Goal: Browse casually: Explore the website without a specific task or goal

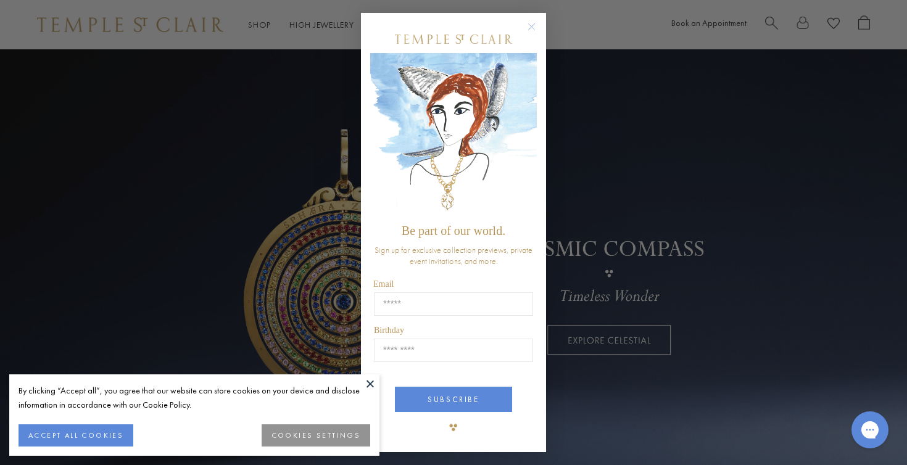
click at [531, 25] on circle "Close dialog" at bounding box center [531, 27] width 15 height 15
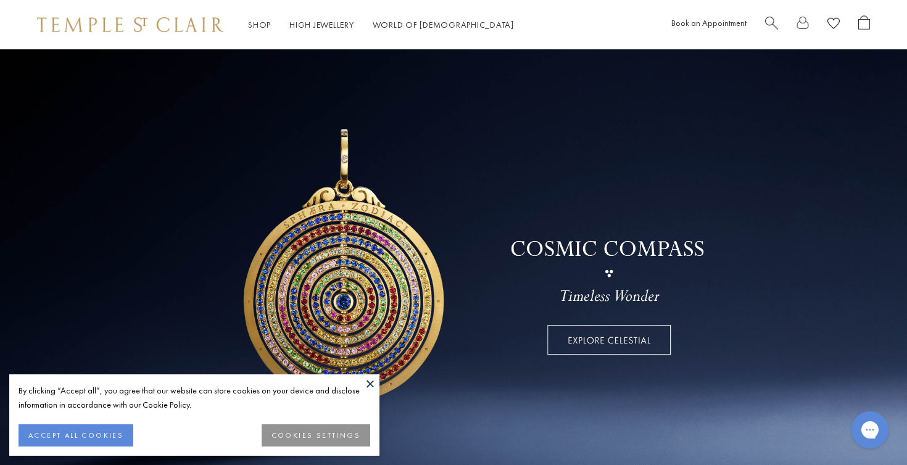
click at [299, 436] on button "COOKIES SETTINGS" at bounding box center [316, 436] width 109 height 22
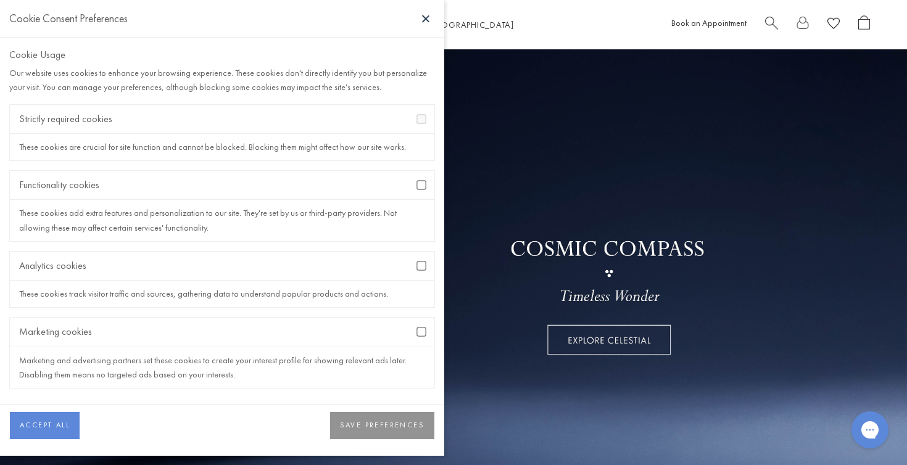
click at [371, 420] on button "SAVE PREFERENCES" at bounding box center [382, 425] width 104 height 27
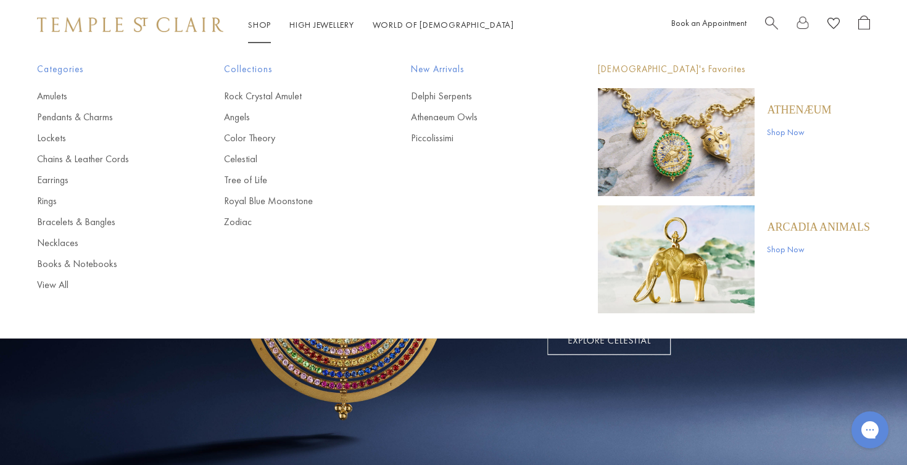
click at [262, 27] on link "Shop Shop" at bounding box center [259, 24] width 23 height 11
click at [50, 202] on link "Rings" at bounding box center [106, 201] width 138 height 14
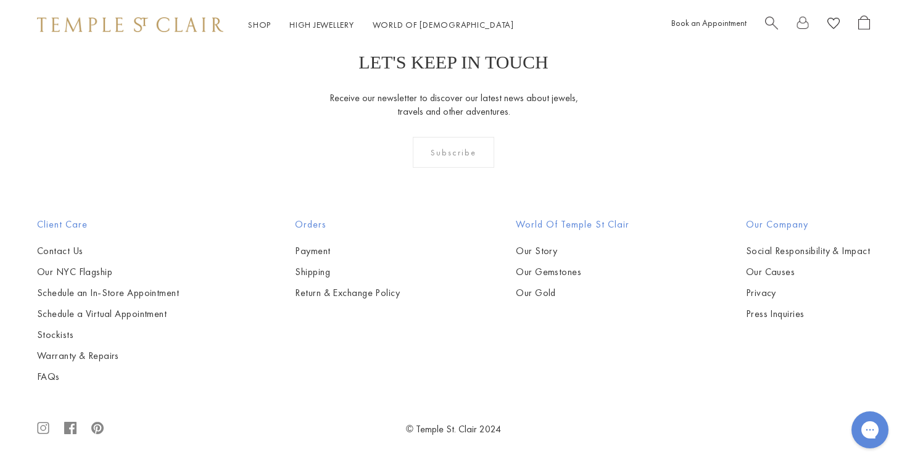
scroll to position [5516, 0]
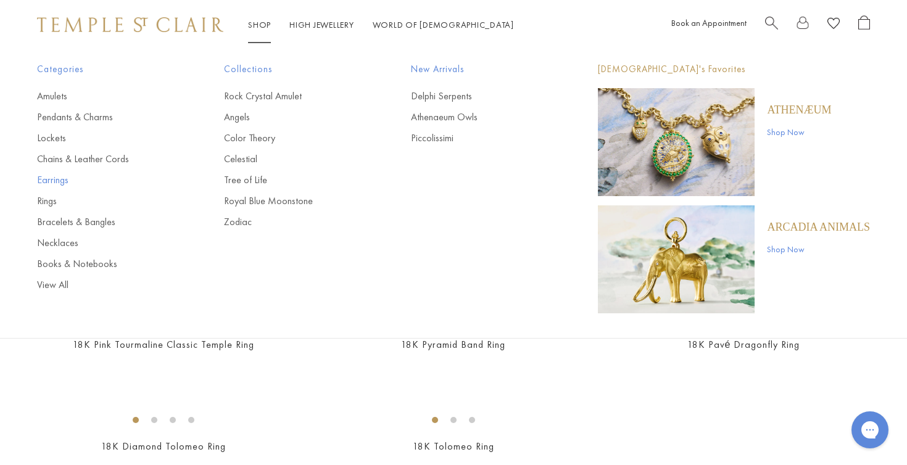
click at [56, 178] on link "Earrings" at bounding box center [106, 180] width 138 height 14
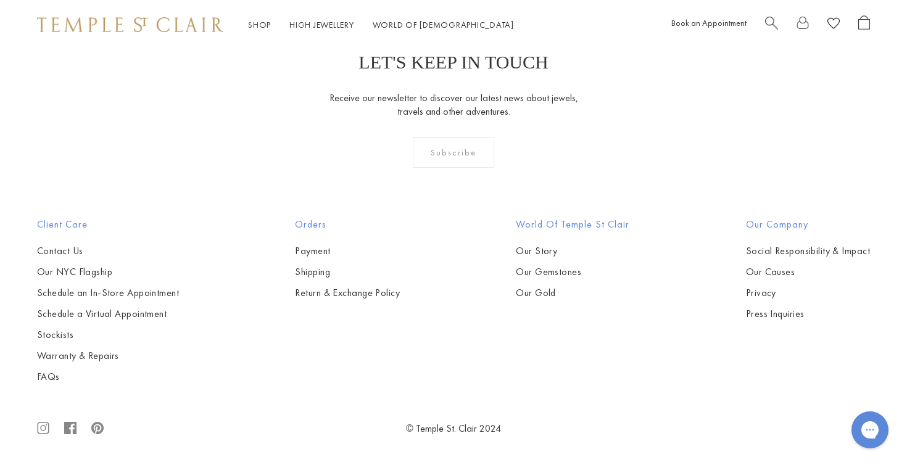
scroll to position [3659, 0]
click at [0, 0] on img at bounding box center [0, 0] width 0 height 0
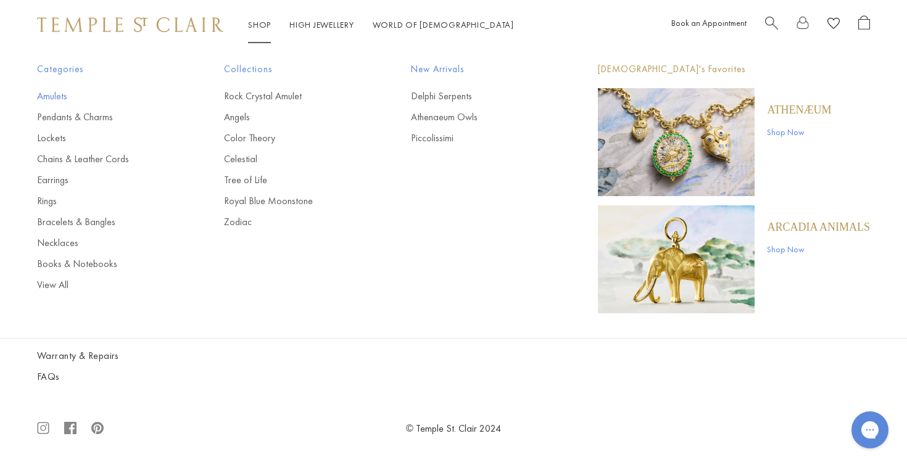
click at [52, 94] on link "Amulets" at bounding box center [106, 96] width 138 height 14
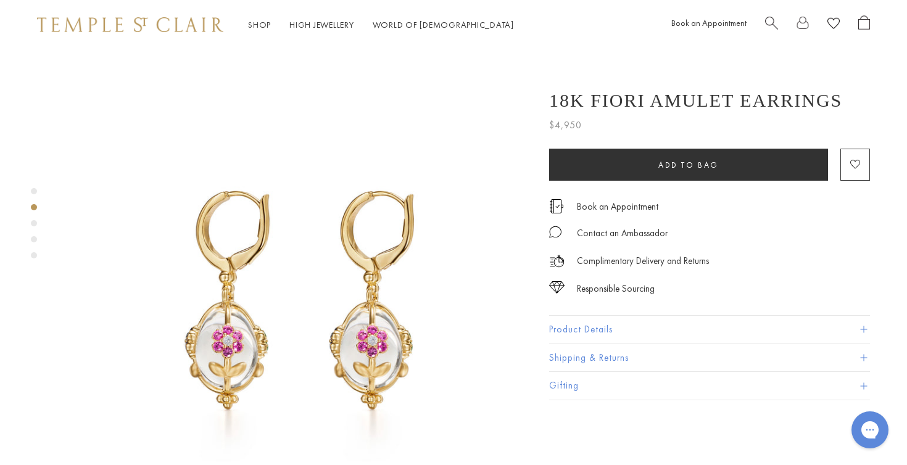
scroll to position [463, 0]
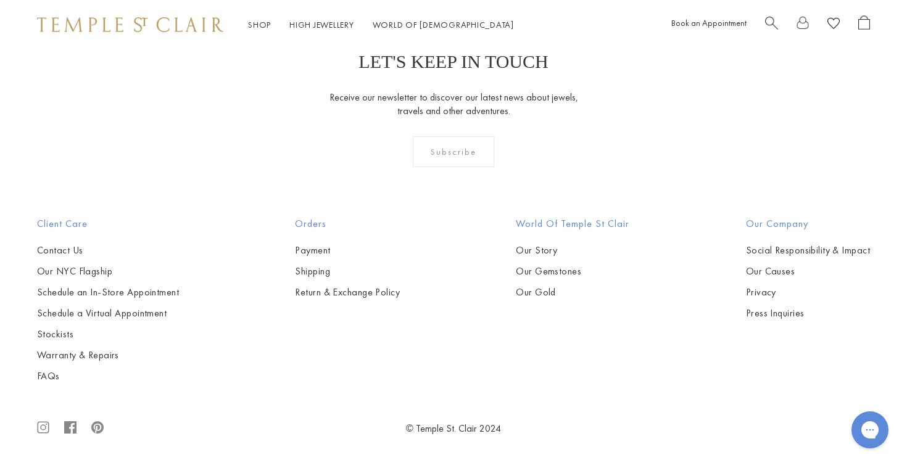
scroll to position [6854, 0]
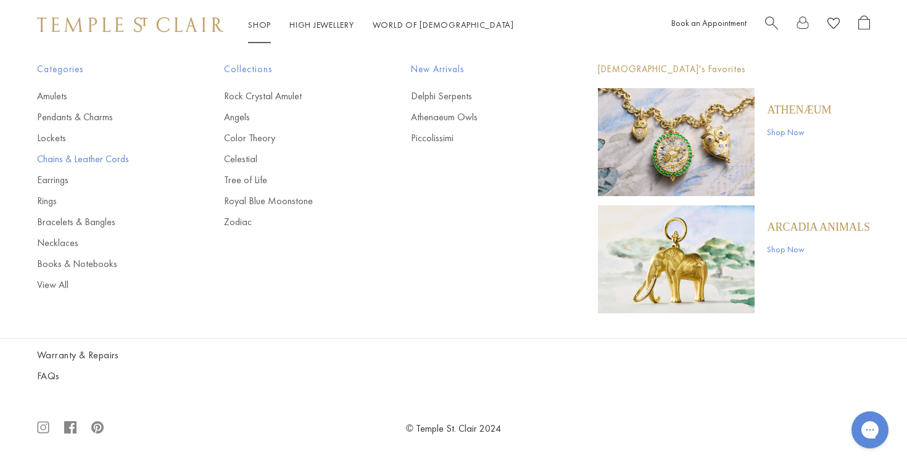
click at [80, 157] on link "Chains & Leather Cords" at bounding box center [106, 159] width 138 height 14
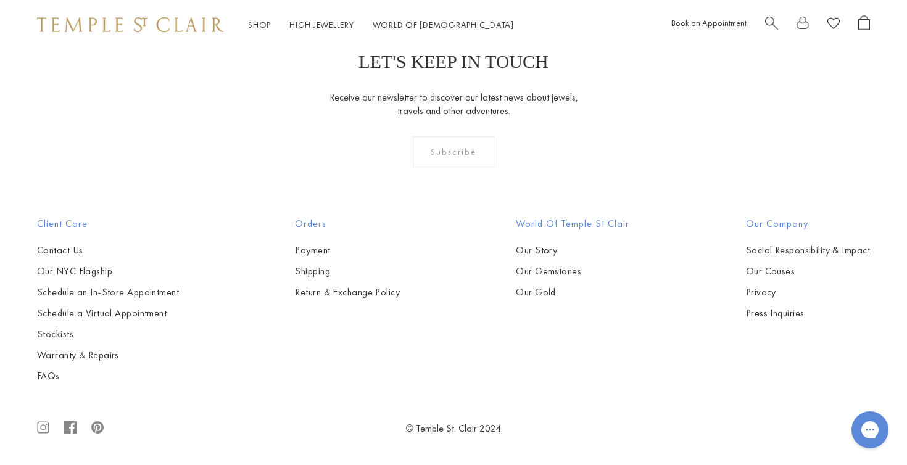
scroll to position [1807, 0]
click at [0, 0] on img at bounding box center [0, 0] width 0 height 0
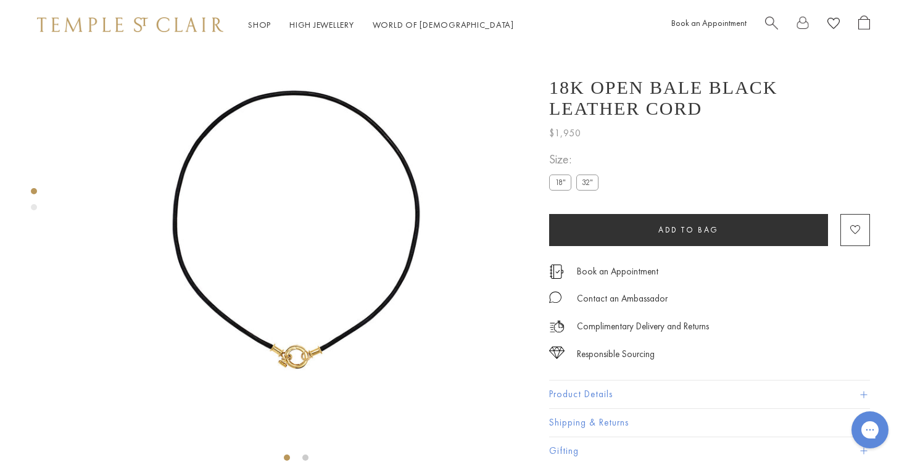
click at [593, 183] on label "32"" at bounding box center [587, 182] width 22 height 15
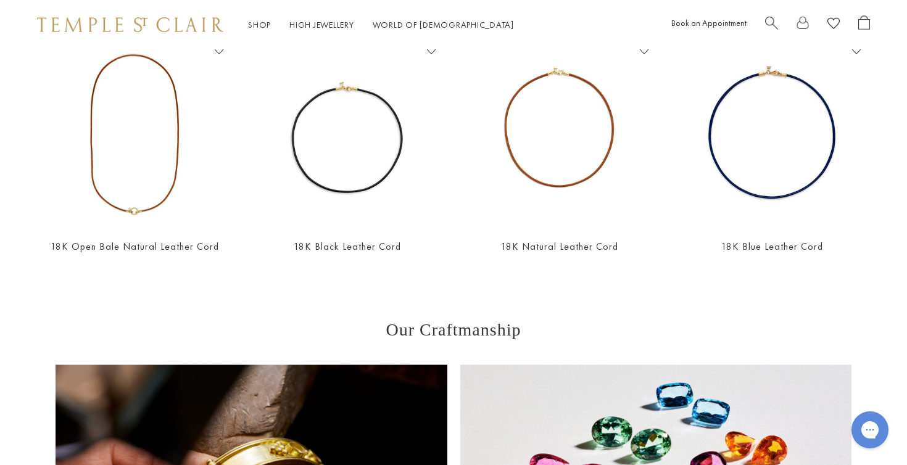
scroll to position [560, 0]
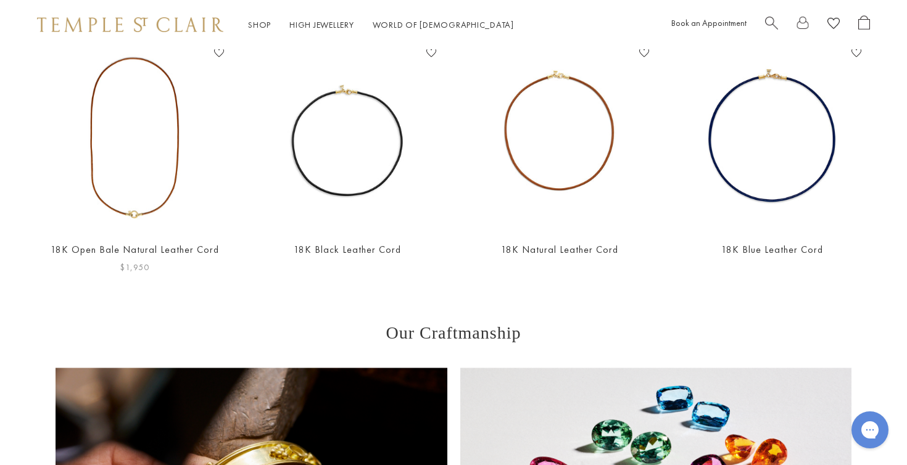
click at [162, 180] on img at bounding box center [135, 137] width 188 height 188
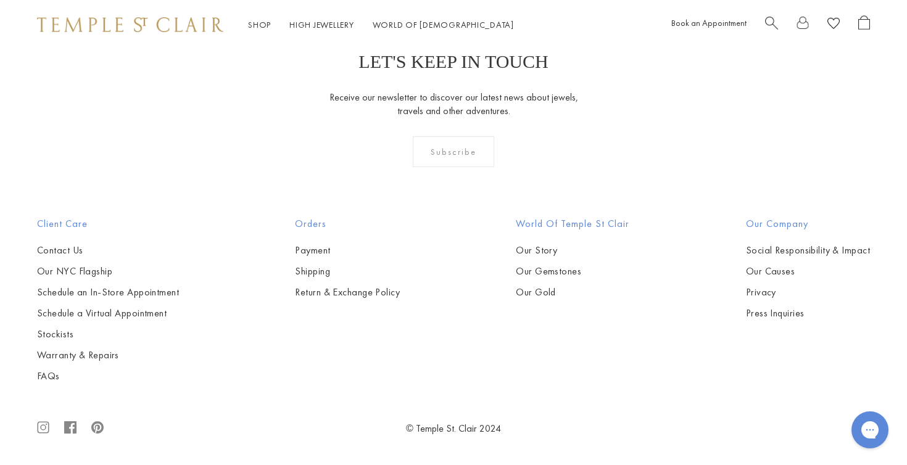
click at [0, 0] on img at bounding box center [0, 0] width 0 height 0
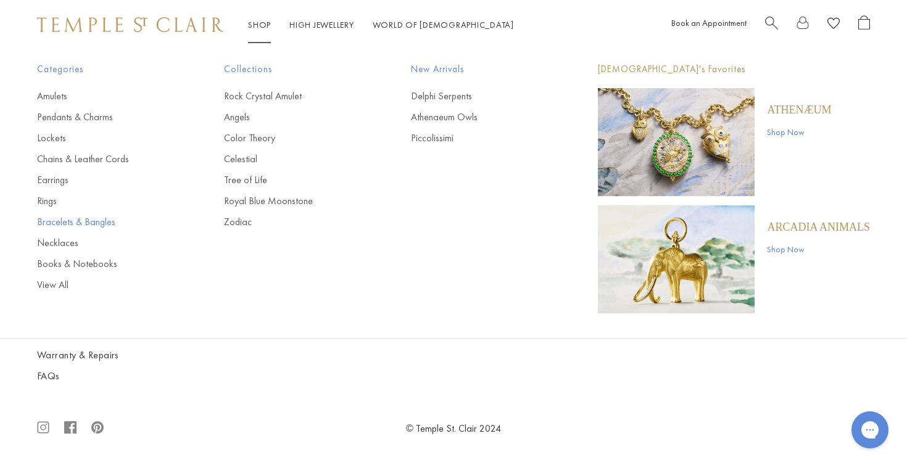
click at [58, 222] on link "Bracelets & Bangles" at bounding box center [106, 222] width 138 height 14
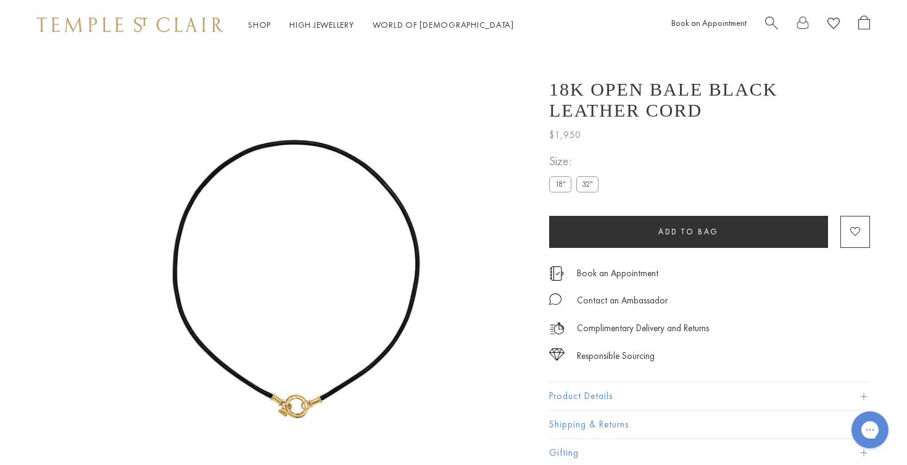
scroll to position [49, 0]
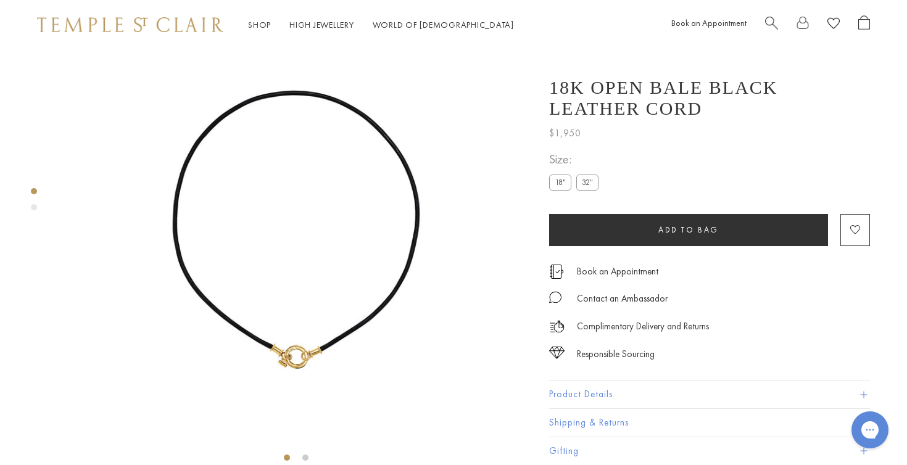
click at [564, 183] on label "18"" at bounding box center [560, 182] width 22 height 15
click at [561, 187] on label "18"" at bounding box center [560, 182] width 22 height 15
click at [465, 197] on img at bounding box center [296, 234] width 469 height 469
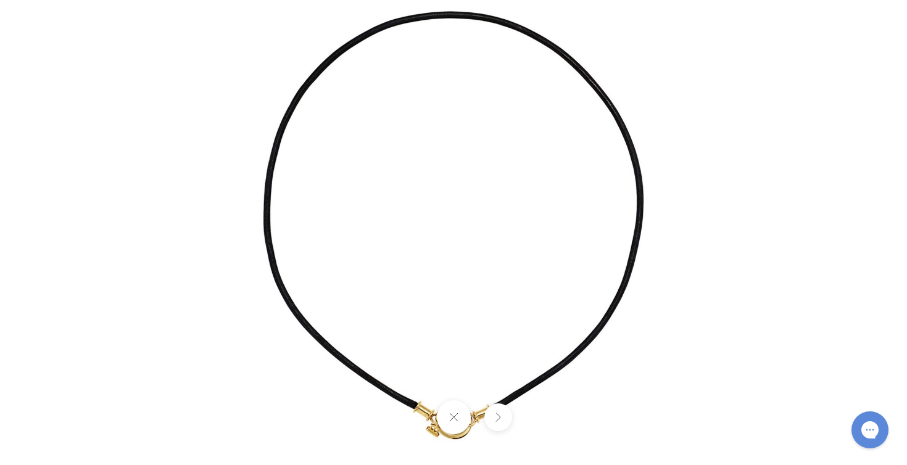
click at [720, 257] on img at bounding box center [454, 233] width 722 height 722
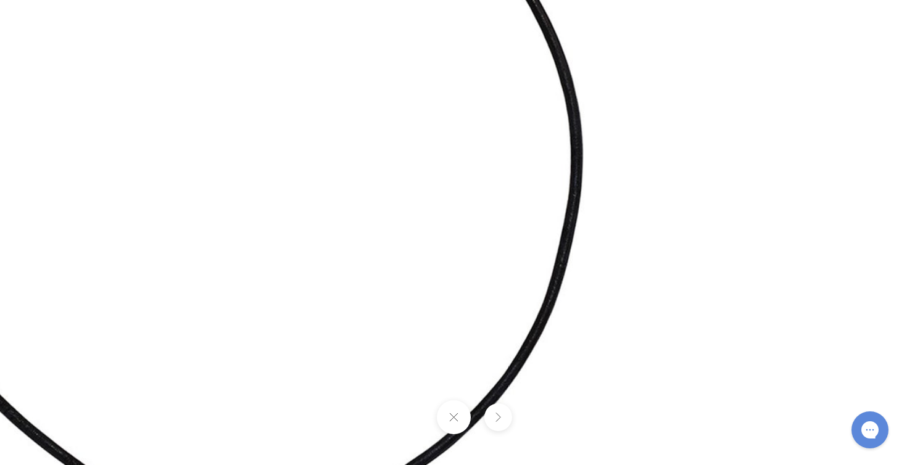
click at [720, 257] on img at bounding box center [241, 213] width 1297 height 1297
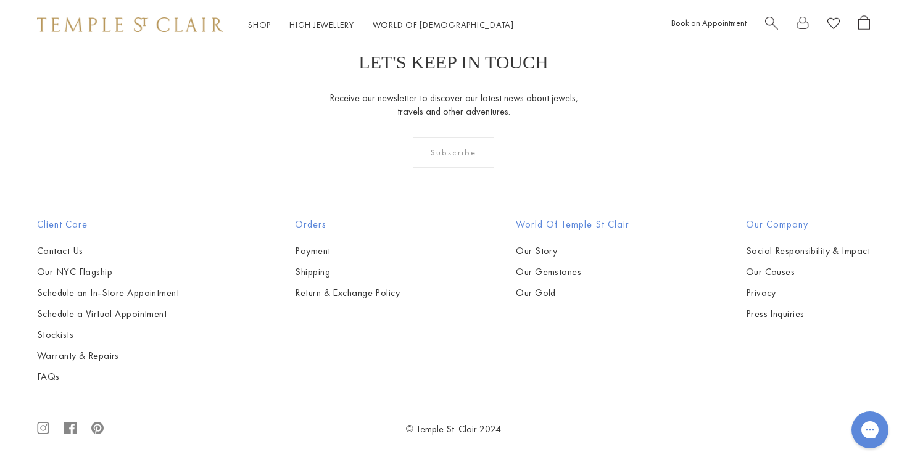
scroll to position [4664, 0]
